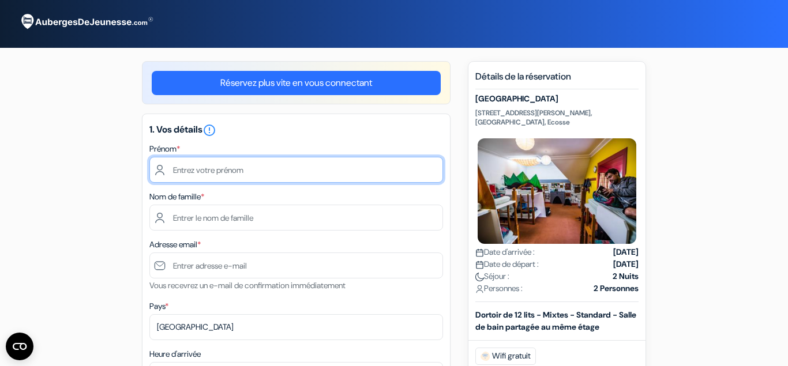
click at [226, 164] on input "text" at bounding box center [296, 170] width 294 height 26
type input "[PERSON_NAME]"
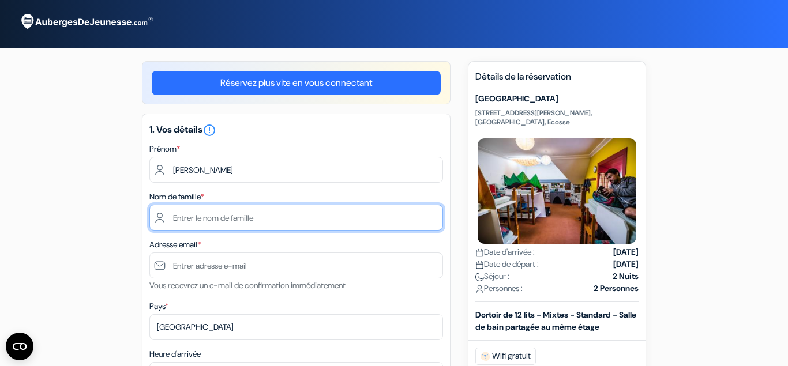
click at [260, 227] on input "text" at bounding box center [296, 218] width 294 height 26
type input "JACQUET"
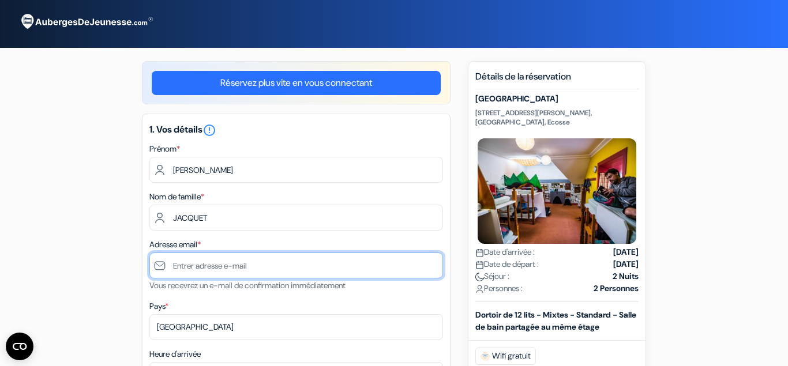
click at [190, 259] on input "text" at bounding box center [296, 266] width 294 height 26
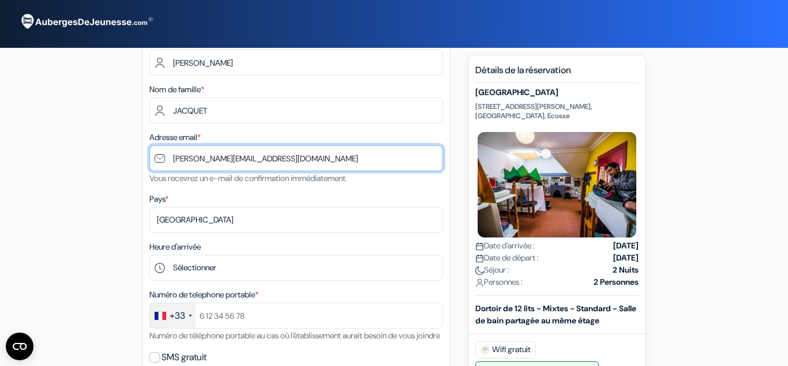
scroll to position [116, 0]
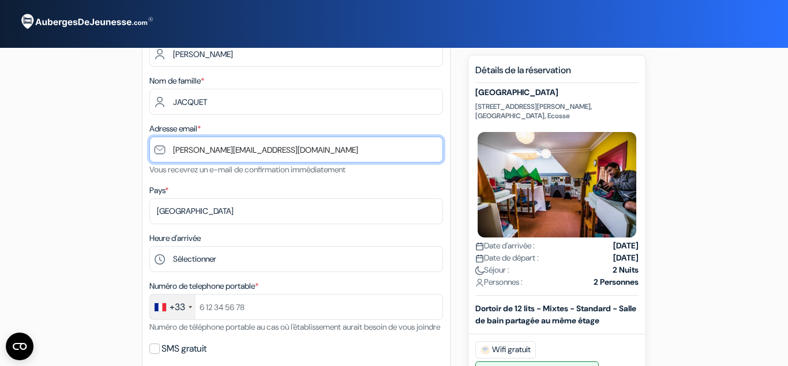
type input "[PERSON_NAME][EMAIL_ADDRESS][DOMAIN_NAME]"
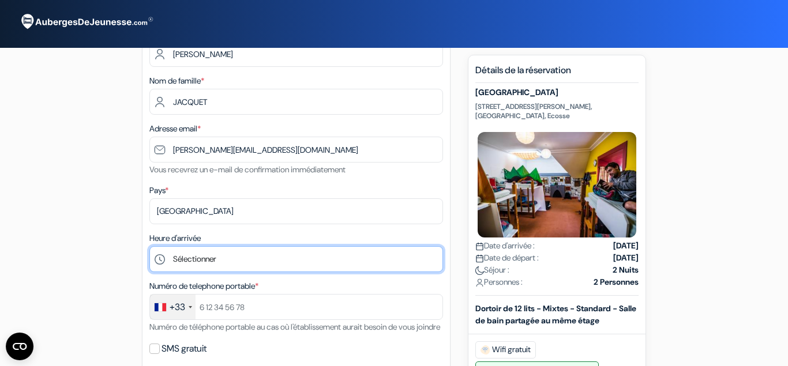
click at [149, 246] on select "Sélectionner 1:00 2:00 3:00 4:00 5:00 6:00 7:00 8:00 9:00 10:00 11:00 12:00 13:…" at bounding box center [296, 259] width 294 height 26
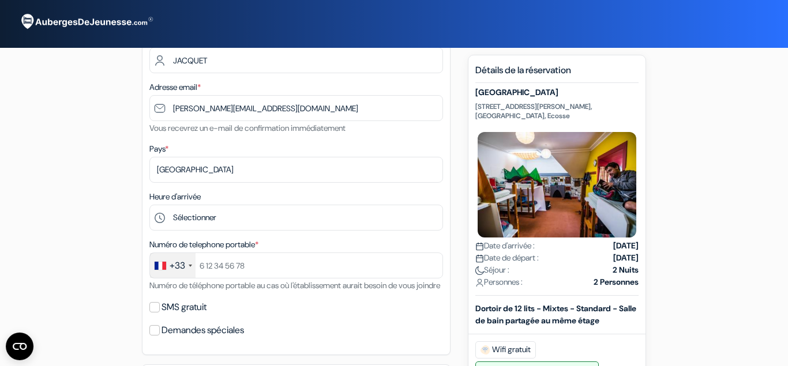
scroll to position [164, 0]
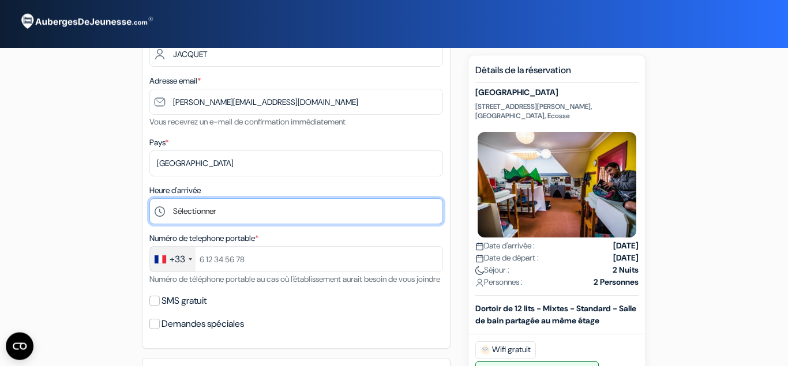
click at [149, 198] on select "Sélectionner 1:00 2:00 3:00 4:00 5:00 6:00 7:00 8:00 9:00 10:00 11:00 12:00 13:…" at bounding box center [296, 211] width 294 height 26
select select "18"
click option "18:00" at bounding box center [0, 0] width 0 height 0
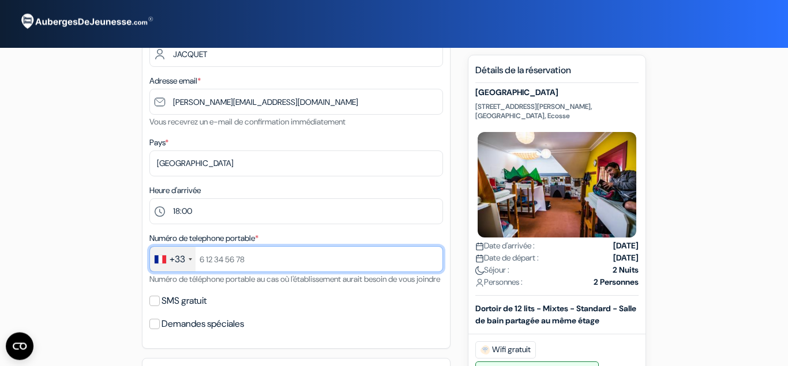
click at [257, 254] on input "text" at bounding box center [296, 259] width 294 height 26
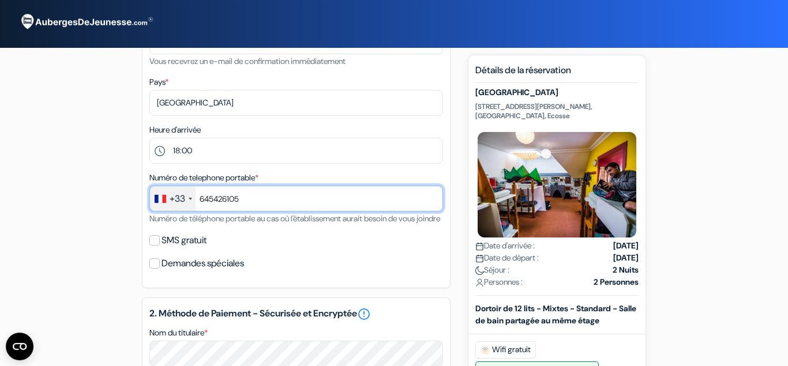
scroll to position [226, 0]
type input "645426105"
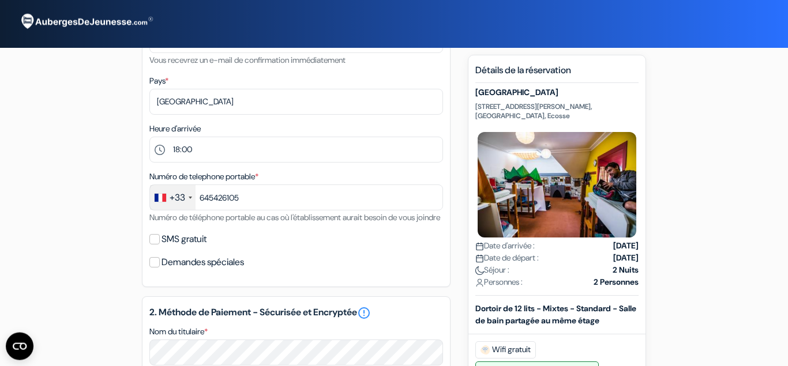
click at [162, 247] on div "SMS gratuit" at bounding box center [296, 239] width 294 height 16
click at [157, 245] on input "SMS gratuit" at bounding box center [154, 239] width 10 height 10
checkbox input "true"
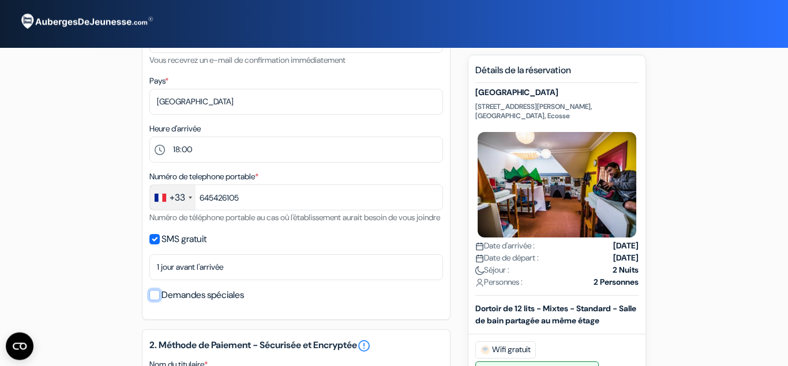
click at [155, 301] on input "Demandes spéciales" at bounding box center [154, 295] width 10 height 10
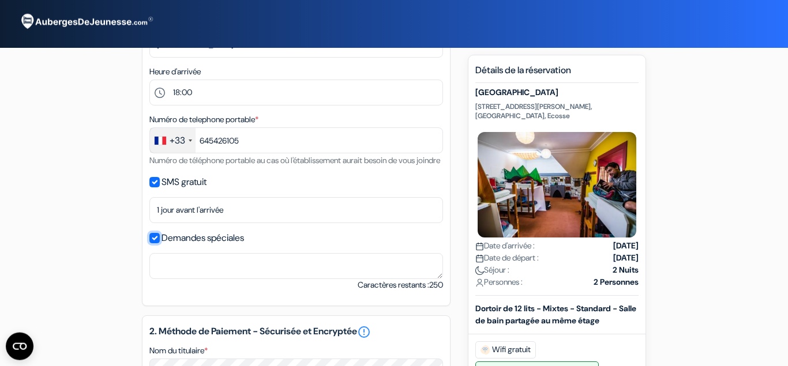
scroll to position [283, 0]
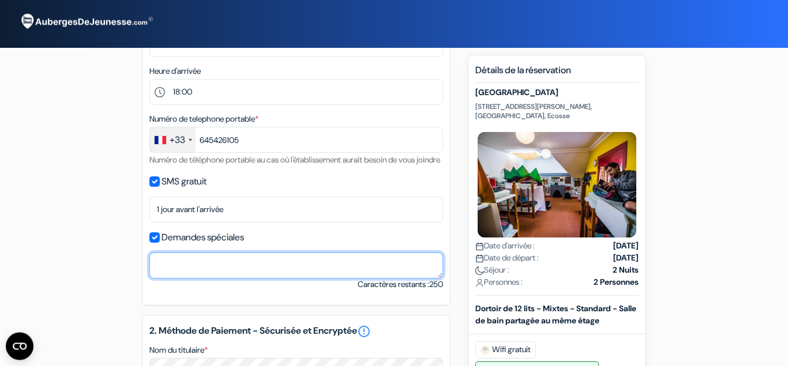
click at [187, 279] on textarea "Nom du titulaire *" at bounding box center [296, 266] width 294 height 26
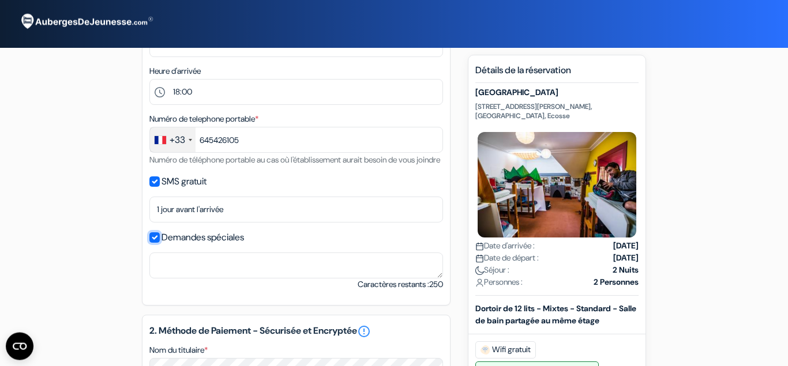
click at [150, 243] on input "Demandes spéciales" at bounding box center [154, 237] width 10 height 10
checkbox input "false"
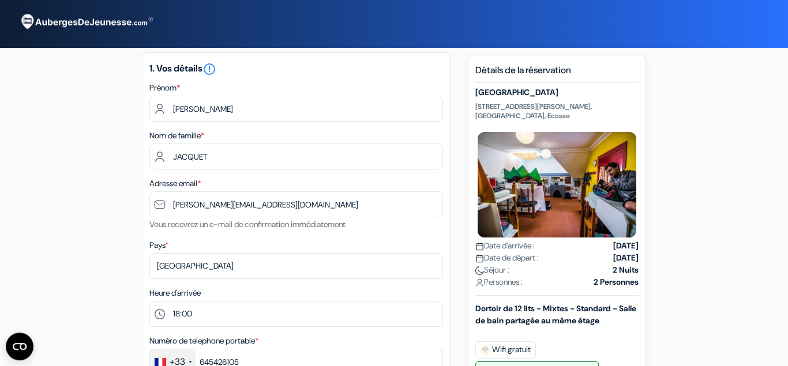
scroll to position [0, 0]
